Goal: Find specific page/section: Find specific page/section

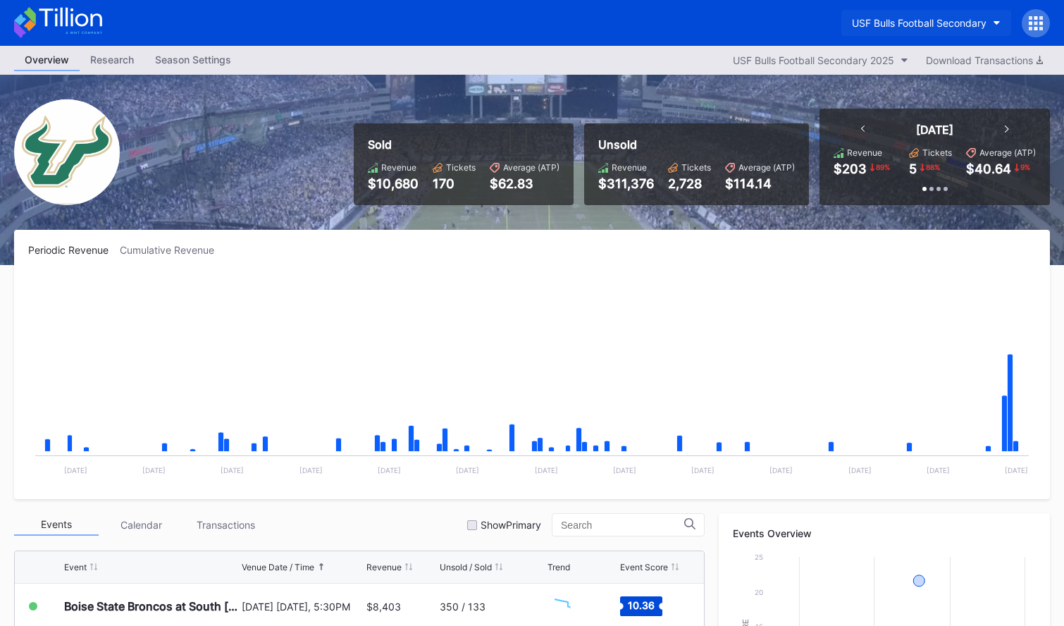
click at [934, 13] on button "USF Bulls Football Secondary" at bounding box center [926, 23] width 170 height 26
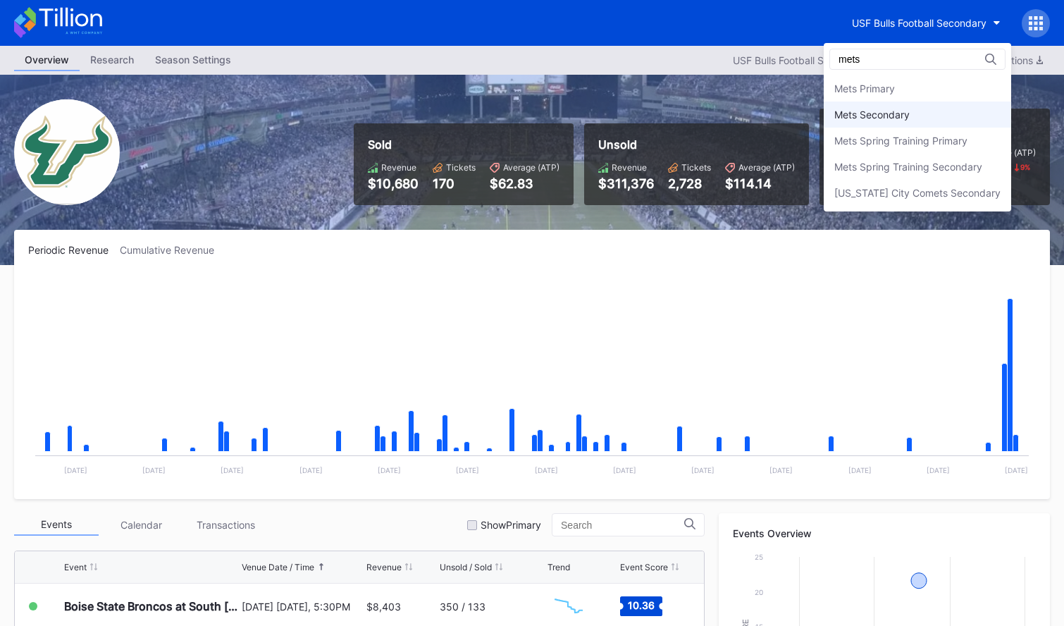
type input "mets"
click at [926, 104] on div "Mets Secondary" at bounding box center [916, 114] width 187 height 26
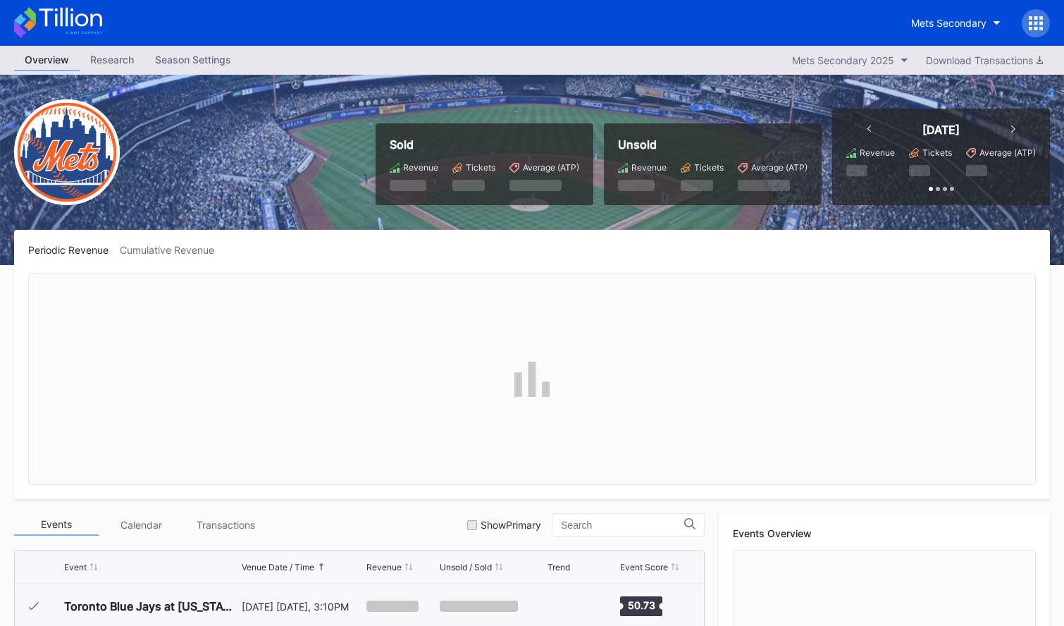
scroll to position [2930, 0]
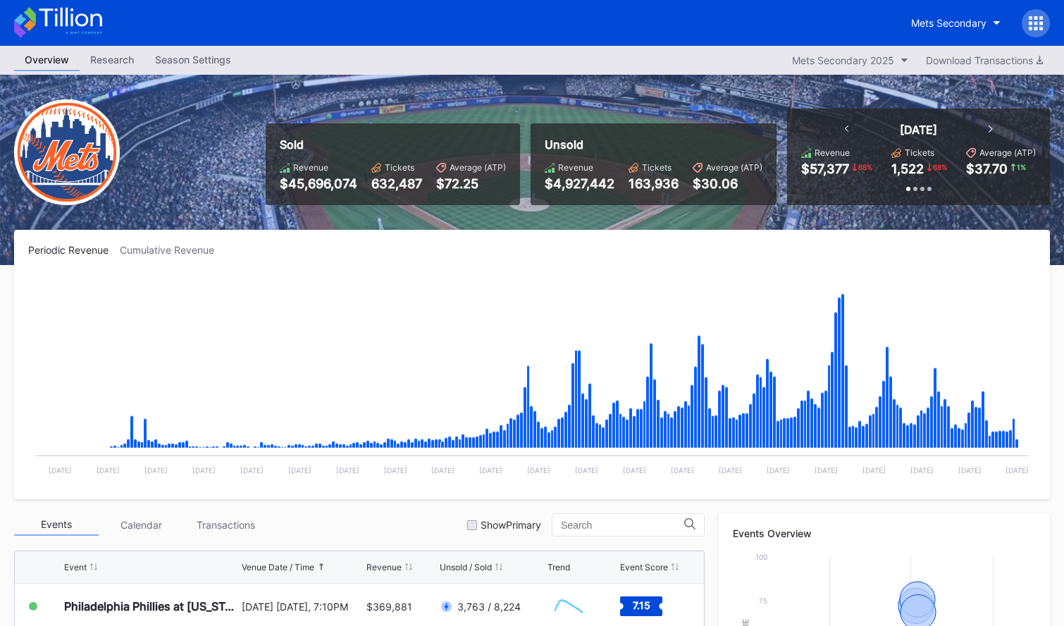
click at [111, 28] on div "Mets Secondary" at bounding box center [532, 23] width 1064 height 46
click at [94, 25] on icon at bounding box center [58, 22] width 88 height 31
click at [77, 23] on icon at bounding box center [70, 17] width 63 height 19
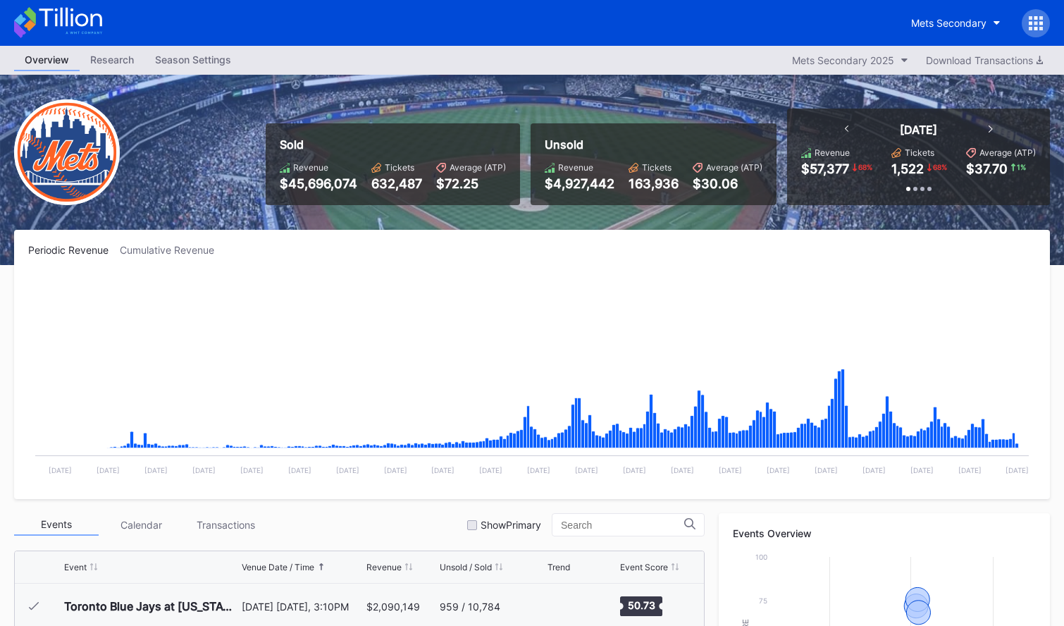
scroll to position [2930, 0]
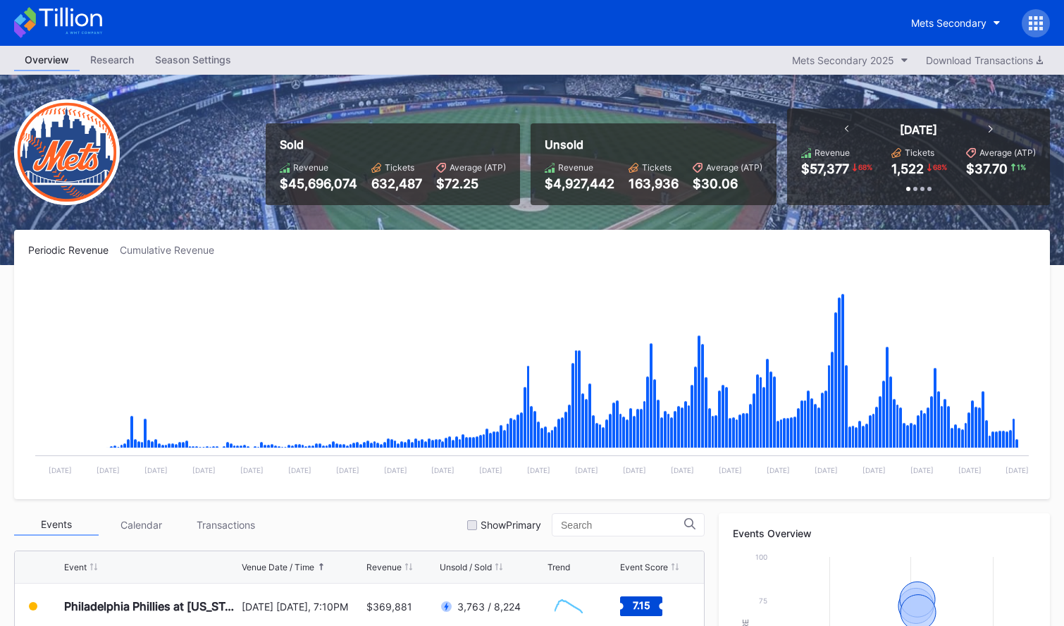
click at [82, 26] on icon at bounding box center [70, 17] width 63 height 19
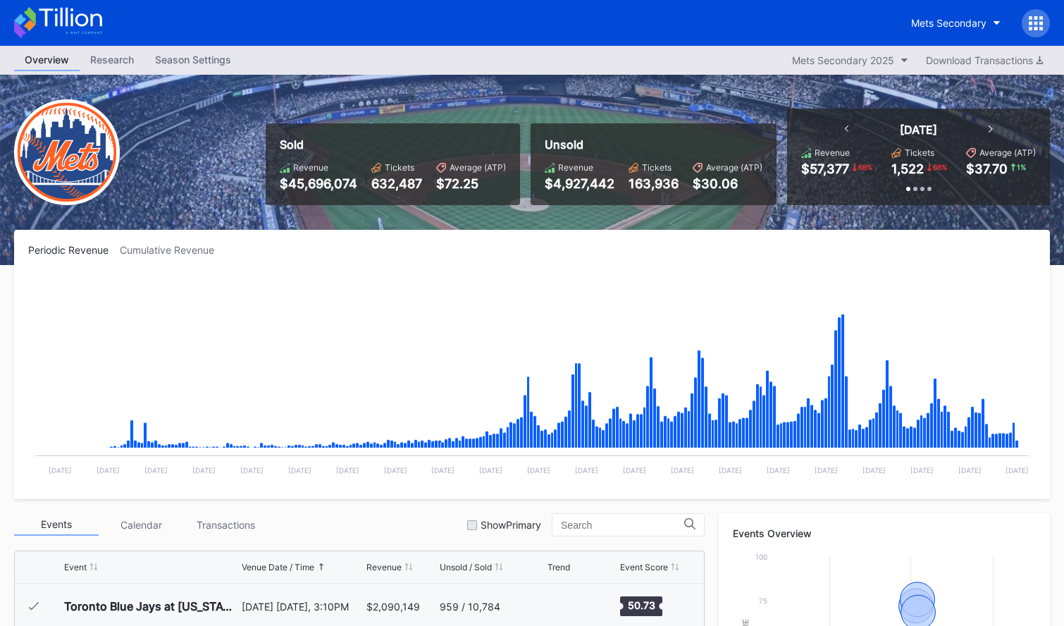
scroll to position [2930, 0]
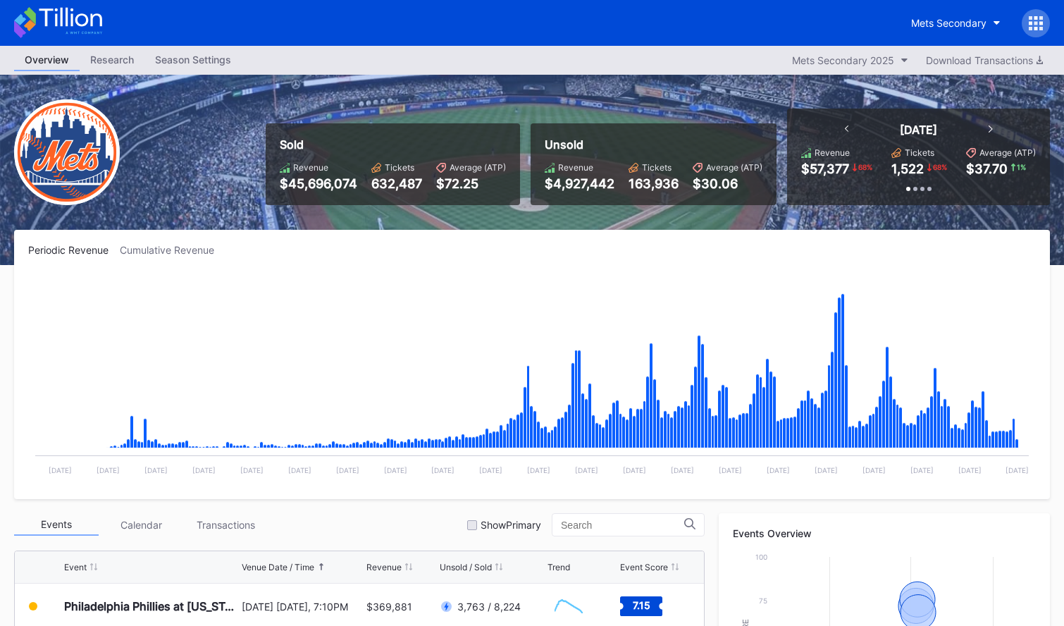
click at [84, 43] on div "Mets Secondary" at bounding box center [532, 23] width 1064 height 46
click at [85, 37] on icon at bounding box center [58, 22] width 88 height 31
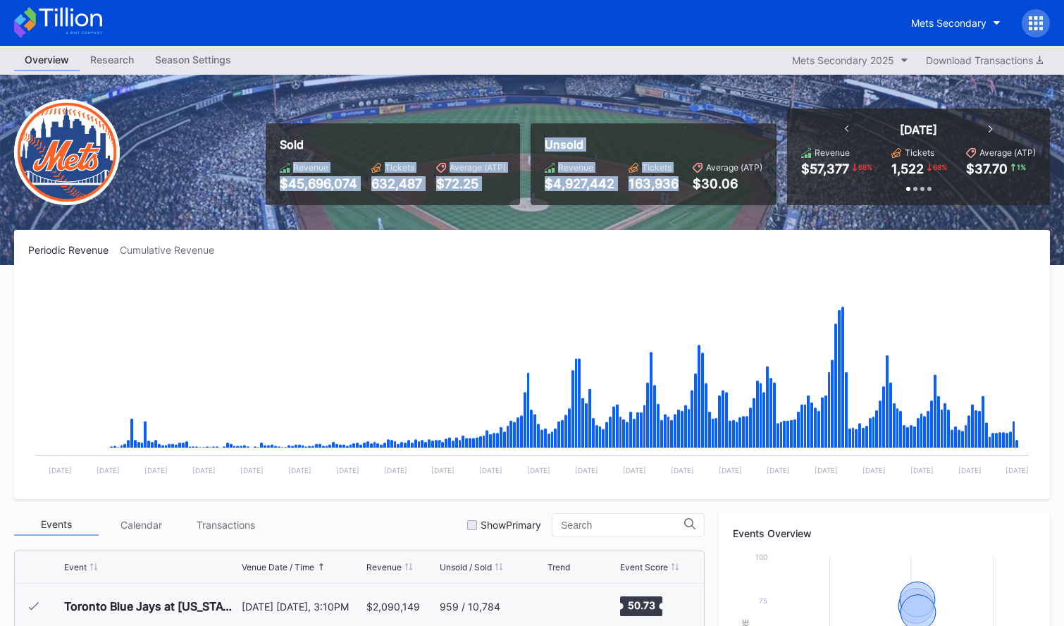
scroll to position [2930, 0]
drag, startPoint x: 453, startPoint y: 176, endPoint x: 647, endPoint y: 200, distance: 195.2
click at [647, 200] on div "Sold Revenue $45,696,074 Tickets 632,487 Average (ATP) $72.25 Unsold Revenue $4…" at bounding box center [652, 156] width 795 height 97
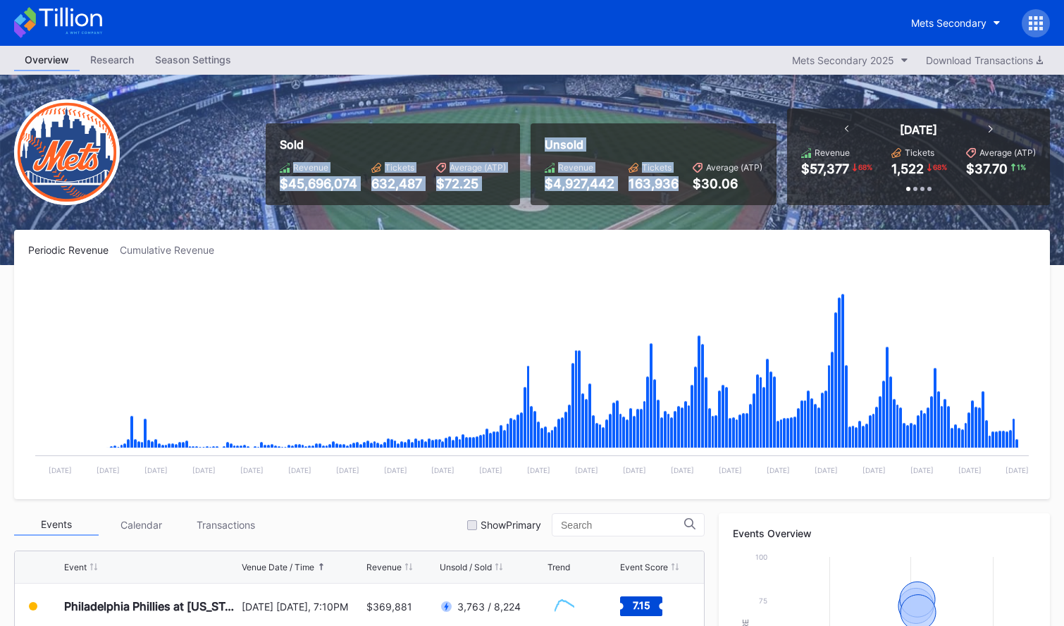
click at [647, 200] on div "Unsold Revenue $4,927,442 Tickets 163,936 Average (ATP) $30.06" at bounding box center [653, 164] width 246 height 82
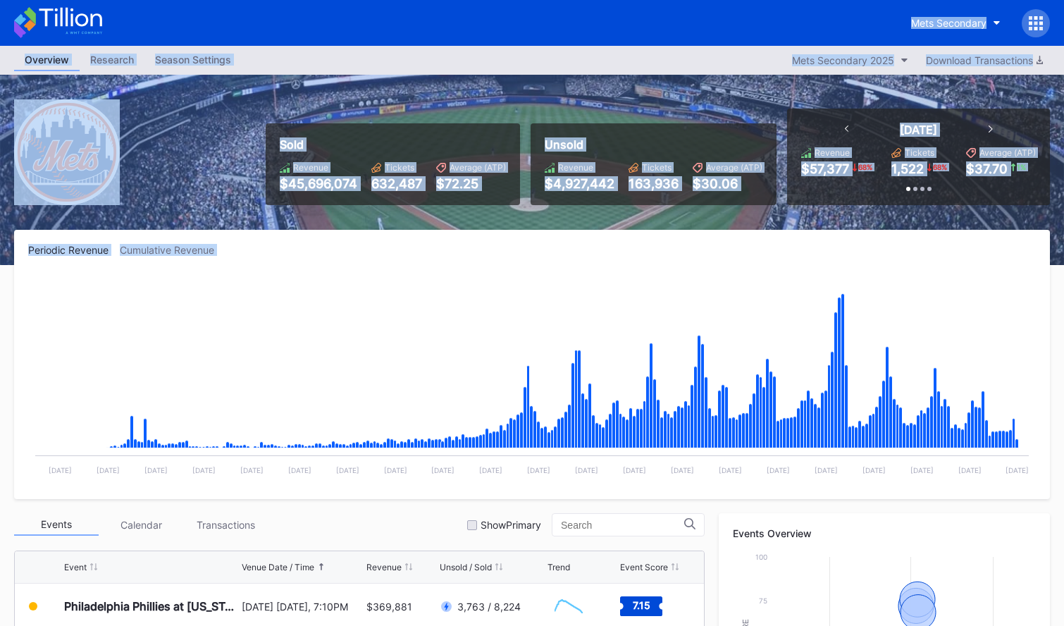
drag, startPoint x: 257, startPoint y: 257, endPoint x: 54, endPoint y: 26, distance: 307.5
click at [54, 26] on div "Mets Secondary Overview Research Season Settings Mets Secondary 2025 Download T…" at bounding box center [532, 532] width 1064 height 1065
drag, startPoint x: 242, startPoint y: 48, endPoint x: 247, endPoint y: 61, distance: 13.9
click at [242, 48] on div "Overview Research Season Settings Mets Secondary 2025 Download Transactions" at bounding box center [532, 60] width 1064 height 29
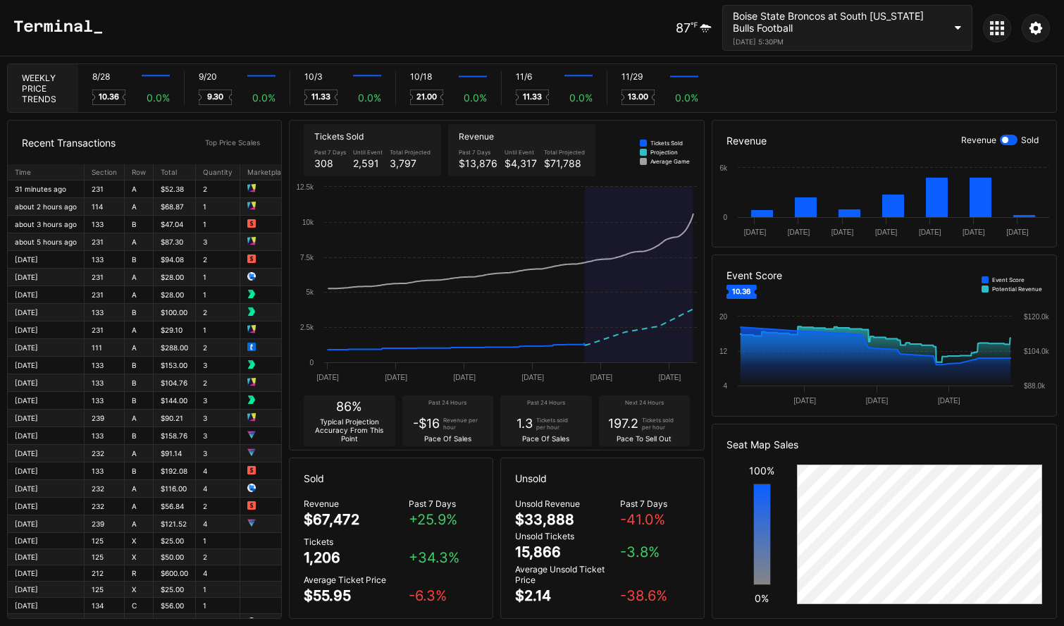
click at [994, 33] on icon at bounding box center [997, 28] width 14 height 14
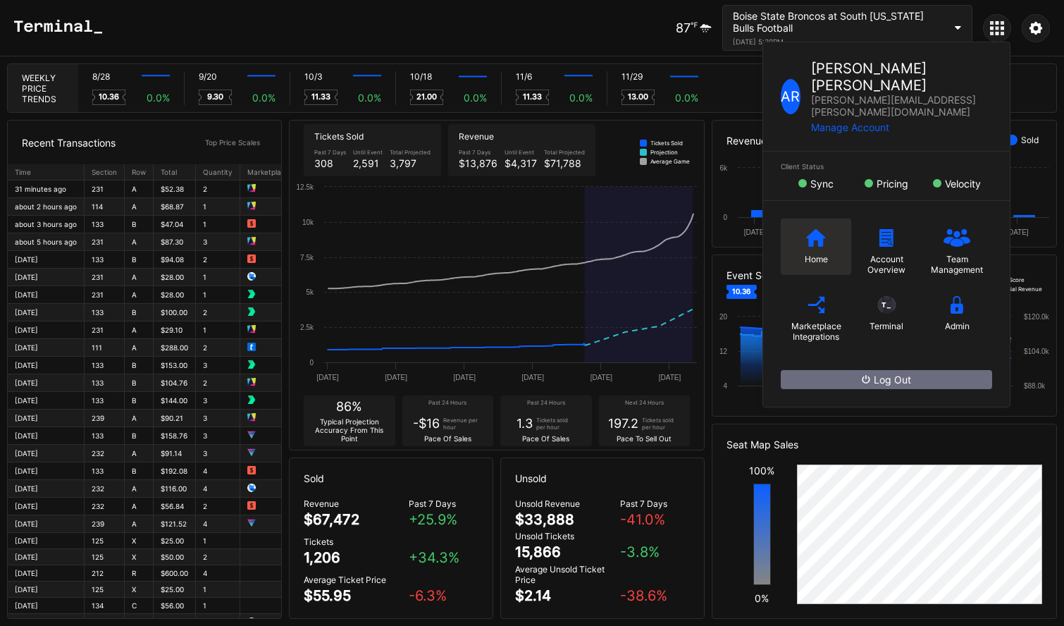
click at [806, 228] on icon at bounding box center [816, 237] width 20 height 18
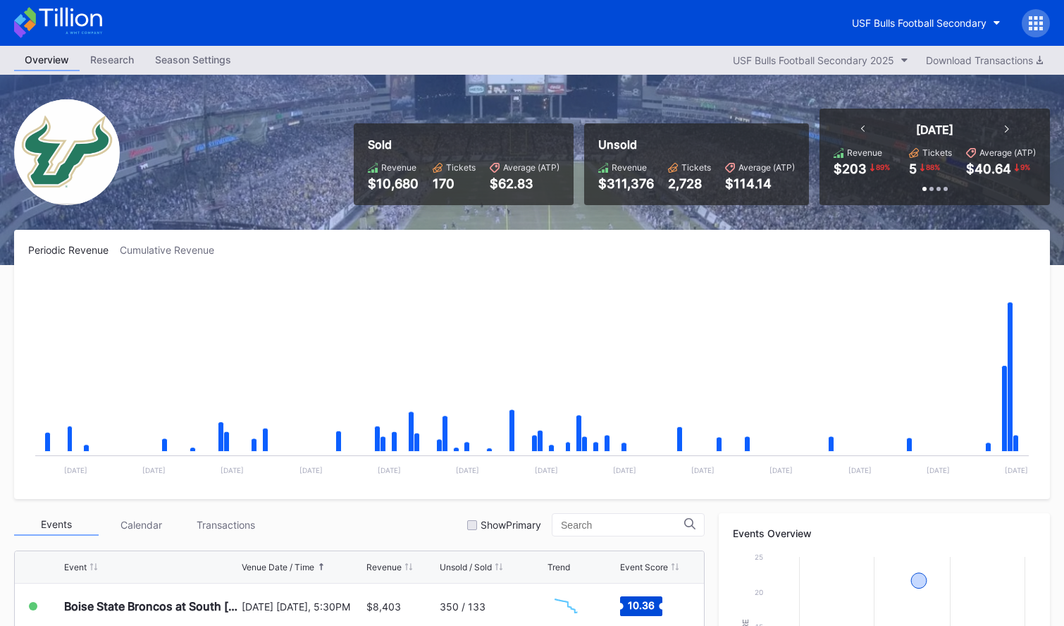
scroll to position [440, 0]
